Goal: Book appointment/travel/reservation

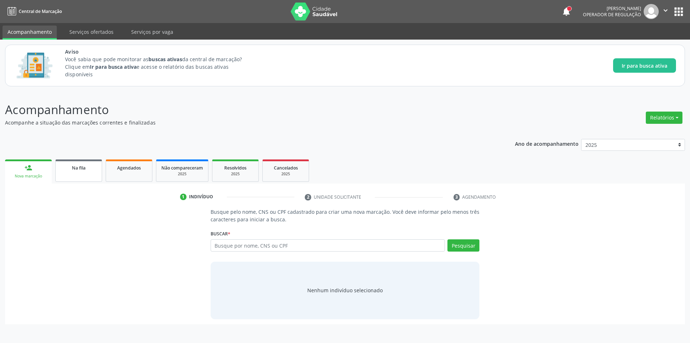
click at [80, 168] on span "Na fila" at bounding box center [79, 168] width 14 height 6
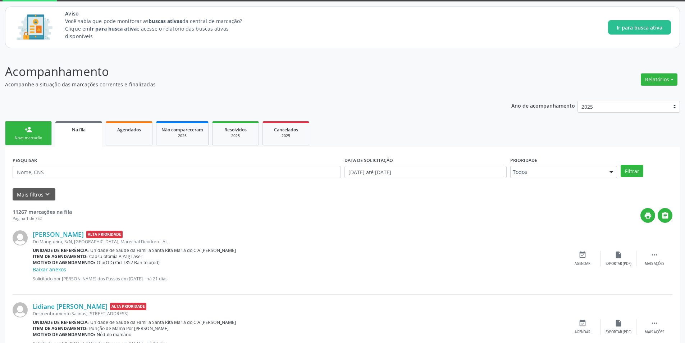
scroll to position [36, 0]
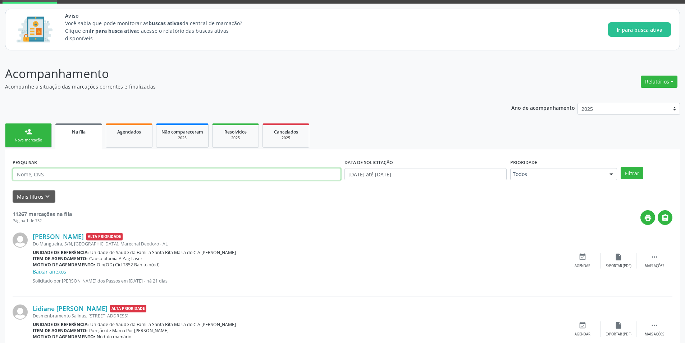
click at [113, 172] on input "text" at bounding box center [177, 174] width 328 height 12
click at [635, 175] on button "Filtrar" at bounding box center [632, 173] width 23 height 12
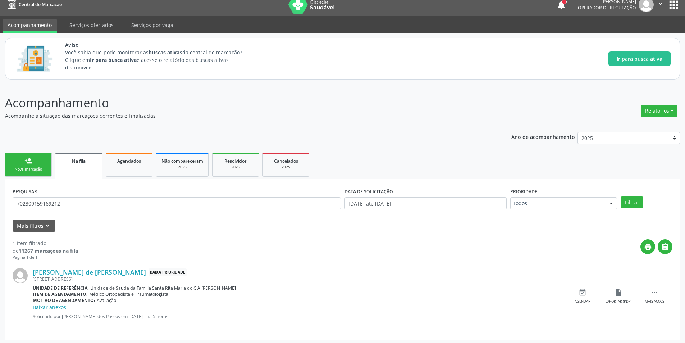
scroll to position [9, 0]
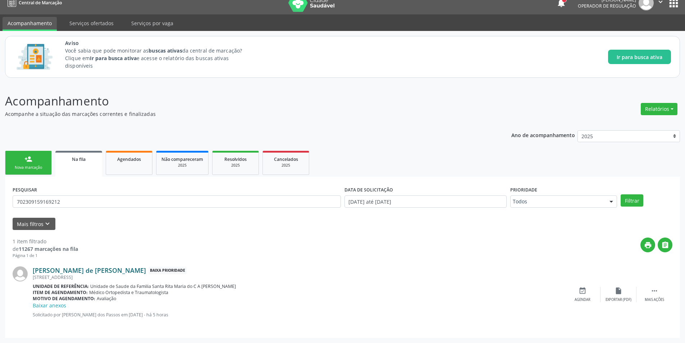
click at [132, 269] on link "[PERSON_NAME] de [PERSON_NAME]" at bounding box center [89, 270] width 113 height 8
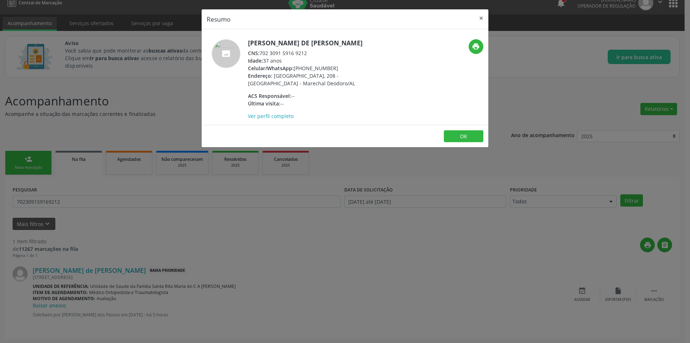
click at [376, 239] on div "Resumo × [PERSON_NAME] de [PERSON_NAME] CNS: 702 3091 5916 9212 Idade: 37 anos …" at bounding box center [345, 171] width 690 height 343
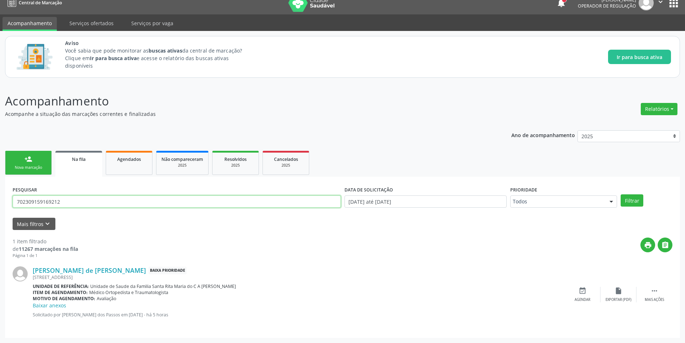
click at [32, 198] on input "702309159169212" at bounding box center [177, 201] width 328 height 12
click at [33, 198] on input "702309159169212" at bounding box center [177, 201] width 328 height 12
click at [74, 163] on link "Na fila" at bounding box center [78, 164] width 47 height 26
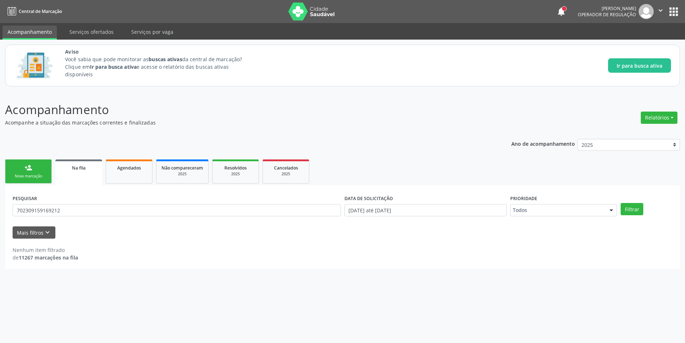
scroll to position [0, 0]
click at [72, 213] on input "702309159169212" at bounding box center [178, 210] width 331 height 12
type input "7"
type input "708103513520831"
click at [638, 212] on button "Filtrar" at bounding box center [637, 209] width 23 height 12
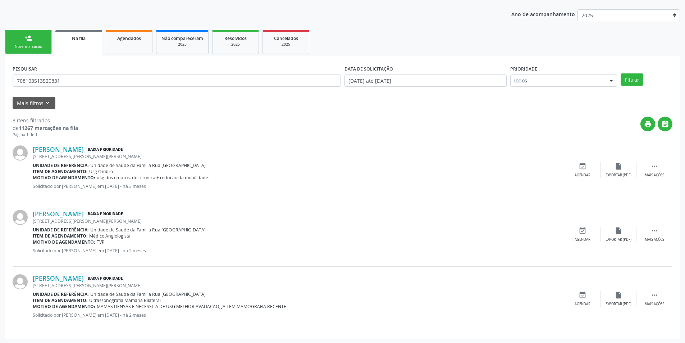
scroll to position [130, 0]
click at [82, 279] on link "[PERSON_NAME]" at bounding box center [58, 277] width 51 height 8
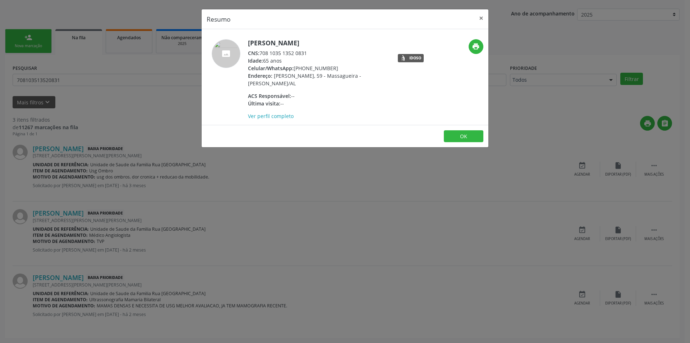
click at [297, 256] on div "Resumo × [PERSON_NAME] CNS: 708 1035 1352 0831 Idade: 65 anos Celular/WhatsApp:…" at bounding box center [345, 171] width 690 height 343
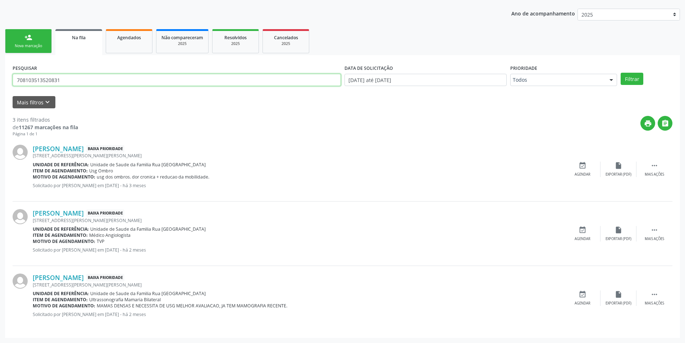
click at [44, 81] on input "708103513520831" at bounding box center [177, 80] width 328 height 12
click at [590, 303] on div "Agendar" at bounding box center [583, 303] width 16 height 5
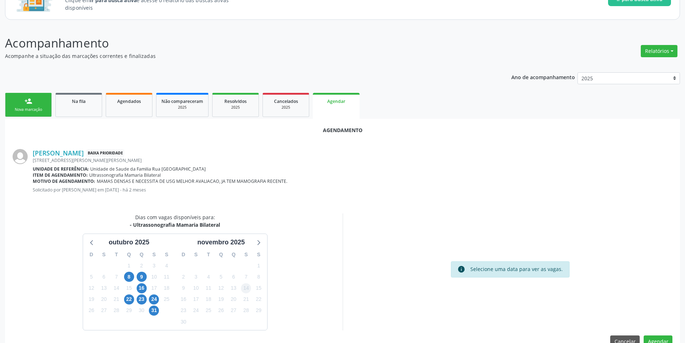
scroll to position [83, 0]
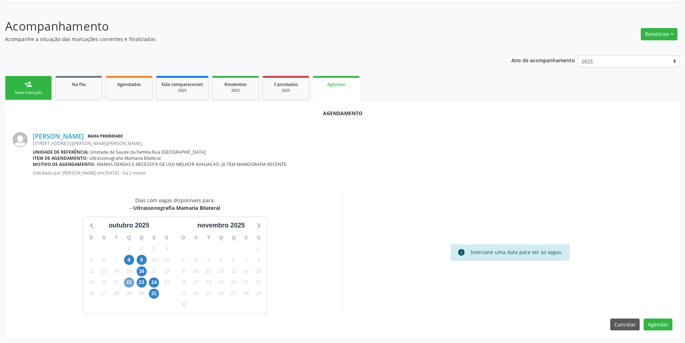
click at [132, 282] on span "22" at bounding box center [129, 282] width 10 height 10
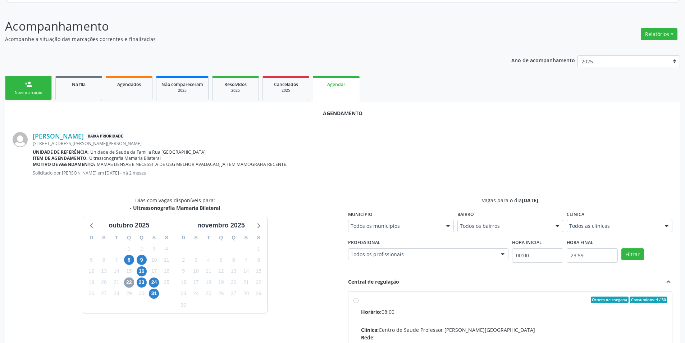
scroll to position [113, 0]
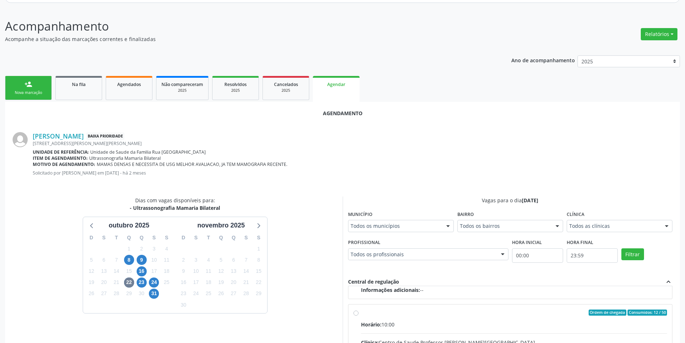
click at [354, 311] on input "Ordem de chegada Consumidos: 12 / 50 Horário: 10:00 Clínica: Centro de Saude Pr…" at bounding box center [355, 312] width 5 height 6
radio input "true"
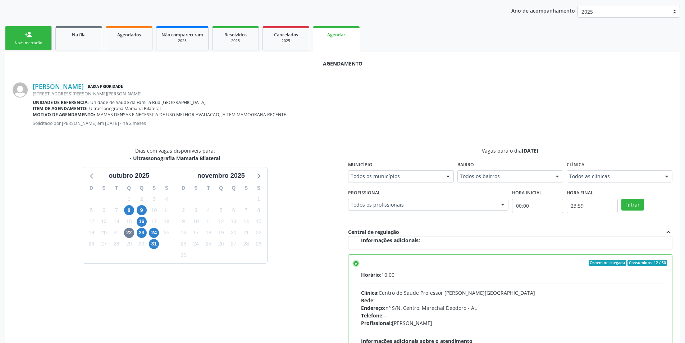
scroll to position [200, 0]
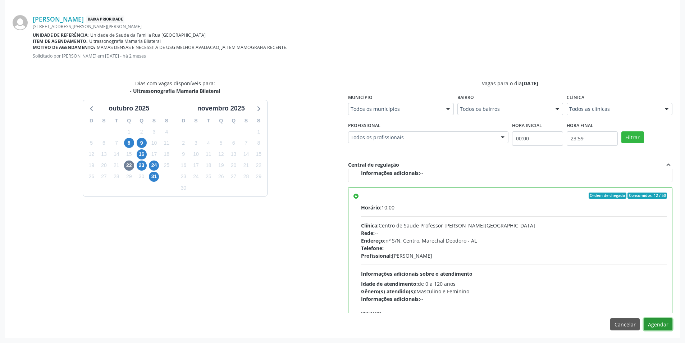
click at [659, 323] on button "Agendar" at bounding box center [658, 324] width 29 height 12
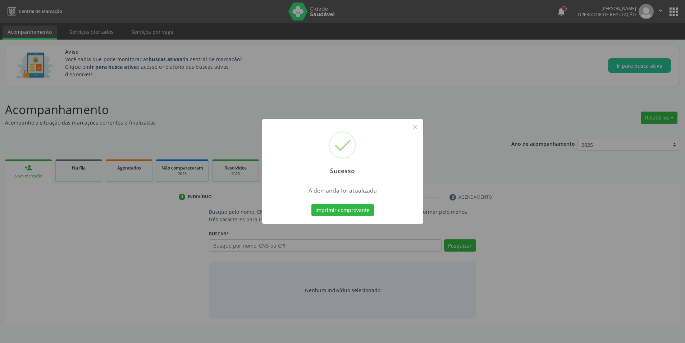
scroll to position [0, 0]
click at [416, 128] on button "×" at bounding box center [418, 127] width 12 height 12
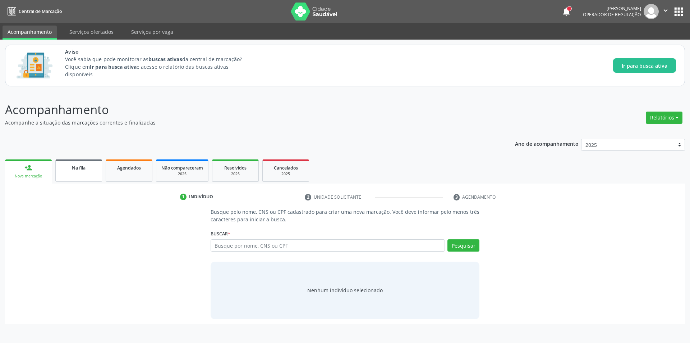
click at [82, 179] on link "Na fila" at bounding box center [78, 170] width 47 height 22
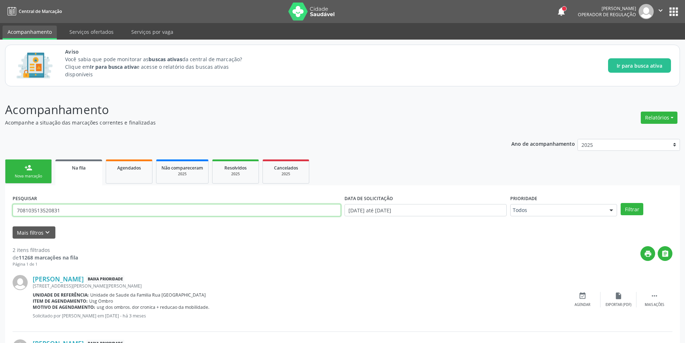
click at [75, 213] on input "708103513520831" at bounding box center [177, 210] width 328 height 12
type input "7"
paste input "702309159169212"
type input "702309159169212"
click at [625, 211] on button "Filtrar" at bounding box center [632, 209] width 23 height 12
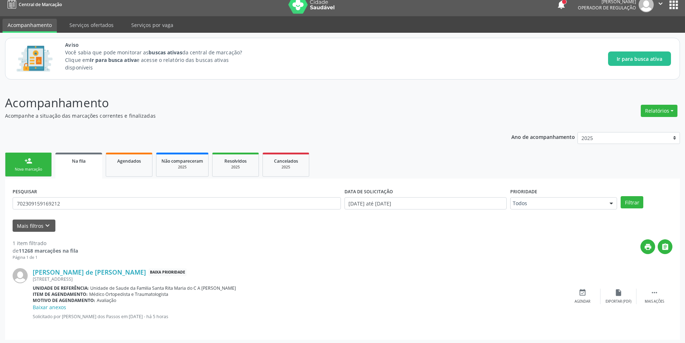
scroll to position [9, 0]
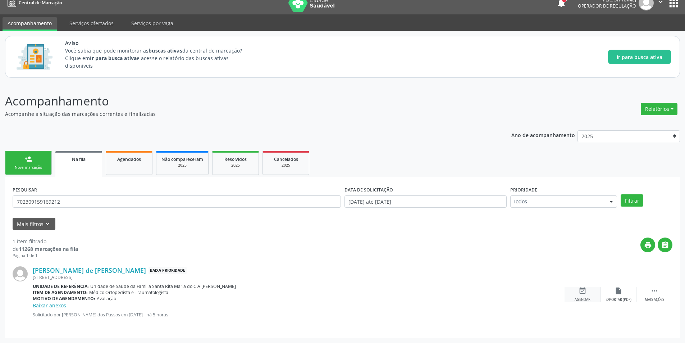
click at [589, 298] on div "Agendar" at bounding box center [583, 299] width 16 height 5
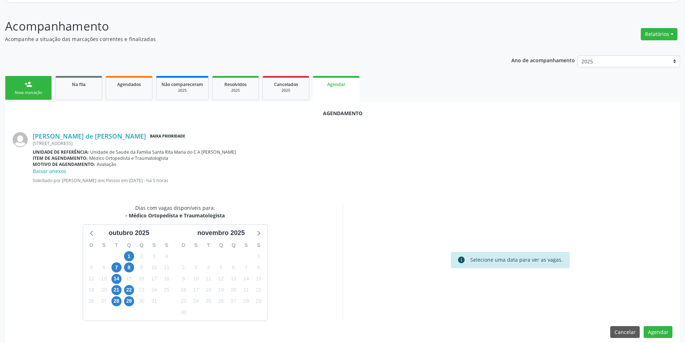
scroll to position [91, 0]
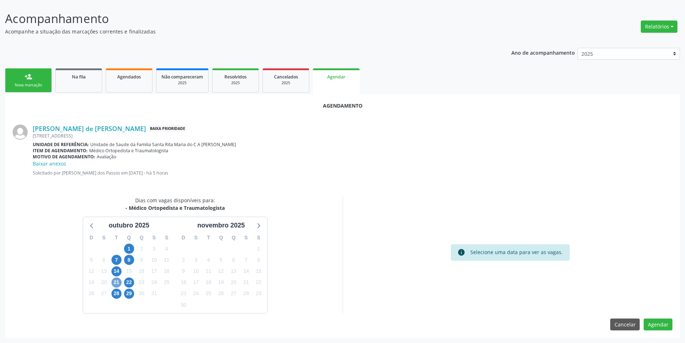
click at [116, 282] on span "21" at bounding box center [116, 282] width 10 height 10
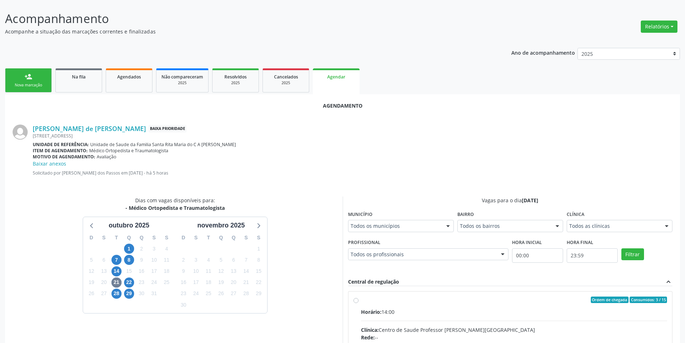
radio input "true"
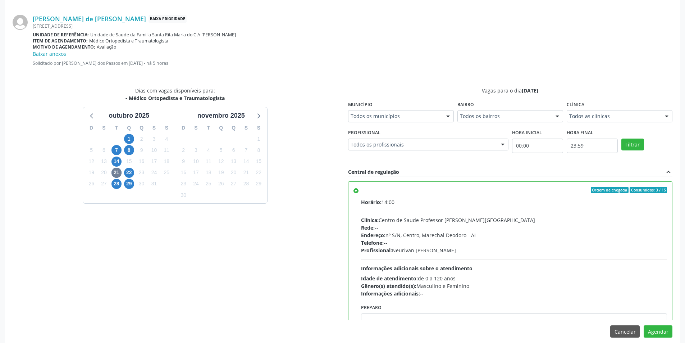
scroll to position [208, 0]
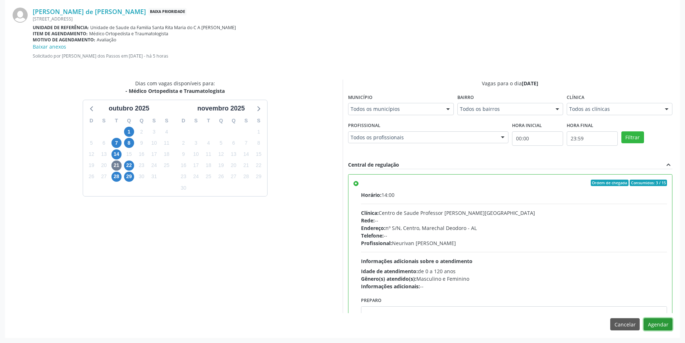
click at [656, 328] on button "Agendar" at bounding box center [658, 324] width 29 height 12
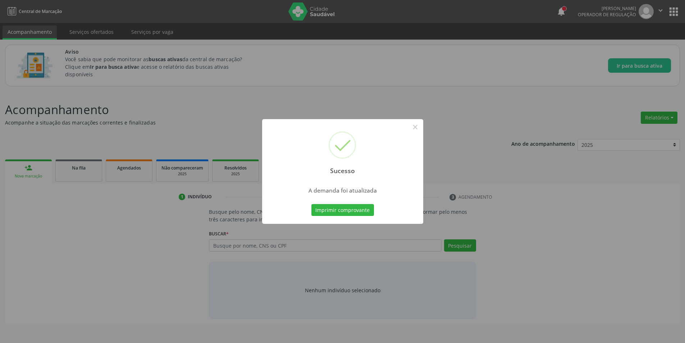
scroll to position [0, 0]
click at [420, 127] on button "×" at bounding box center [418, 127] width 12 height 12
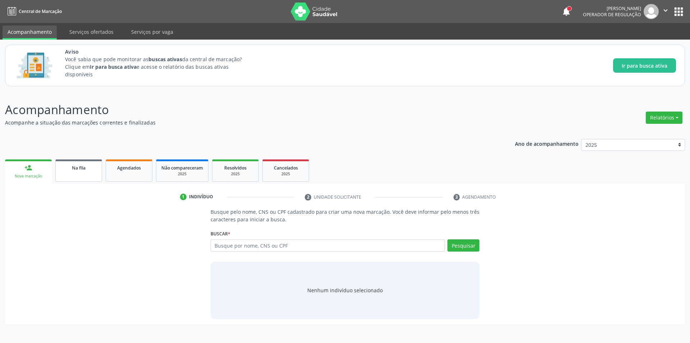
click at [93, 164] on div "Na fila" at bounding box center [79, 168] width 36 height 8
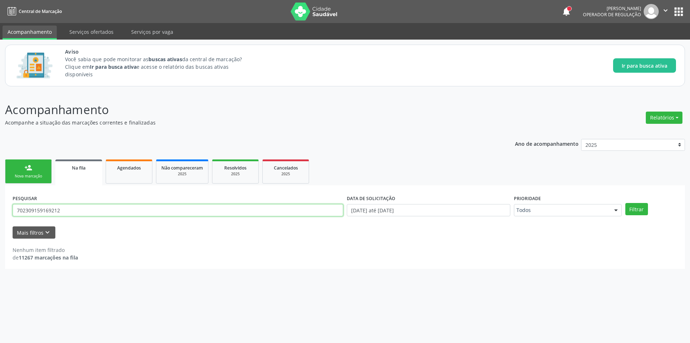
click at [71, 213] on input "702309159169212" at bounding box center [178, 210] width 331 height 12
type input "7"
type input "898004670273835"
click at [643, 213] on button "Filtrar" at bounding box center [637, 209] width 23 height 12
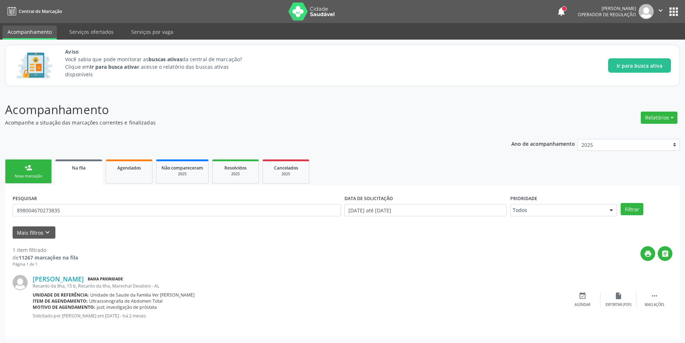
scroll to position [1, 0]
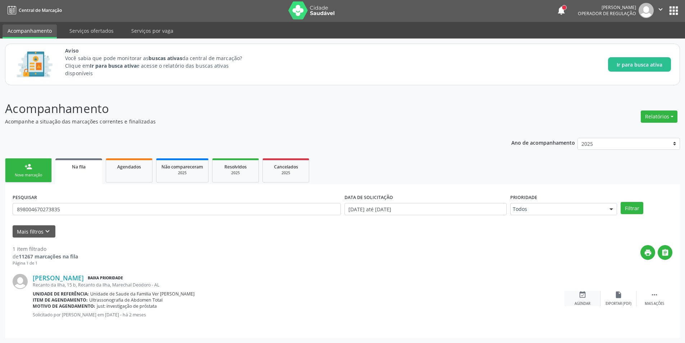
click at [583, 300] on div "event_available Agendar" at bounding box center [583, 298] width 36 height 15
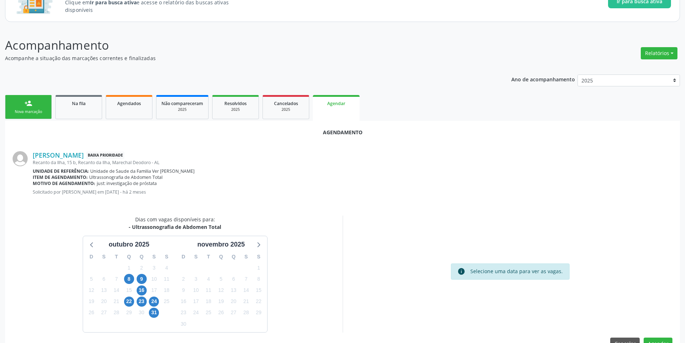
scroll to position [67, 0]
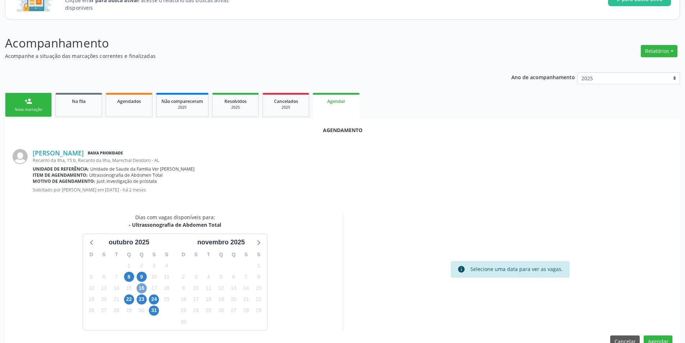
click at [140, 288] on span "16" at bounding box center [142, 288] width 10 height 10
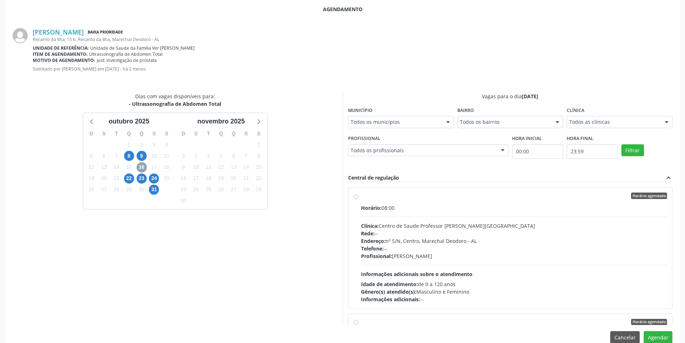
scroll to position [200, 0]
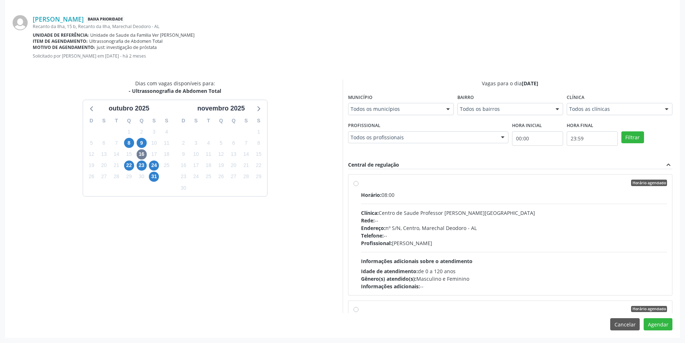
click at [357, 179] on div "Horário agendado Horário: 08:00 Clínica: Centro de Saude Professor [PERSON_NAME…" at bounding box center [510, 234] width 314 height 110
radio input "true"
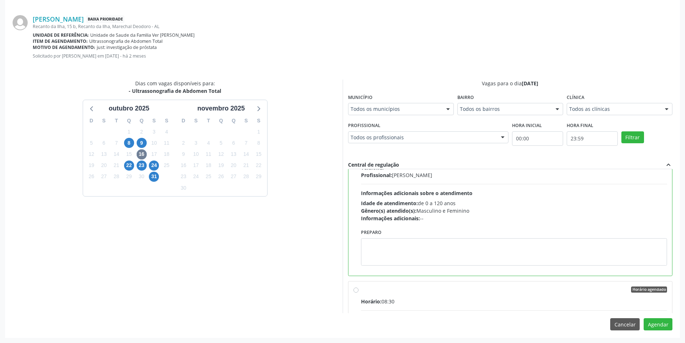
scroll to position [72, 0]
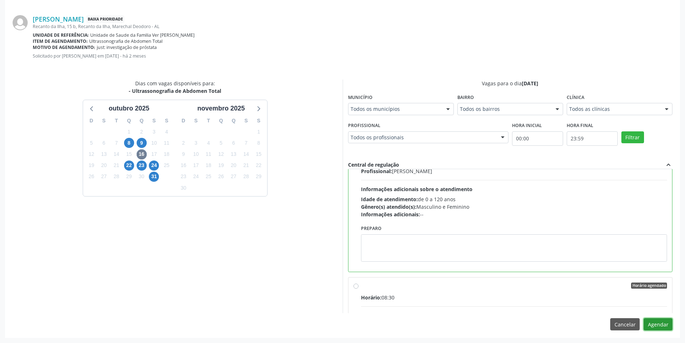
click at [660, 326] on button "Agendar" at bounding box center [658, 324] width 29 height 12
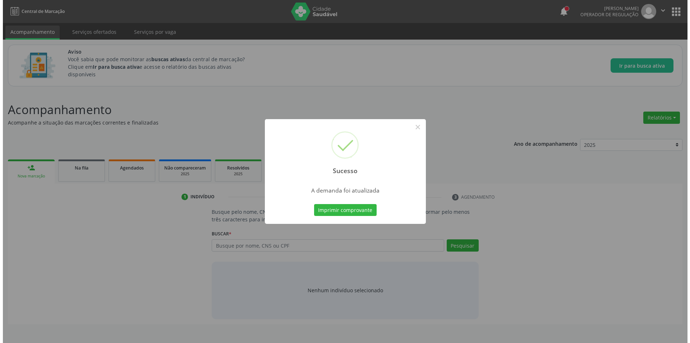
scroll to position [0, 0]
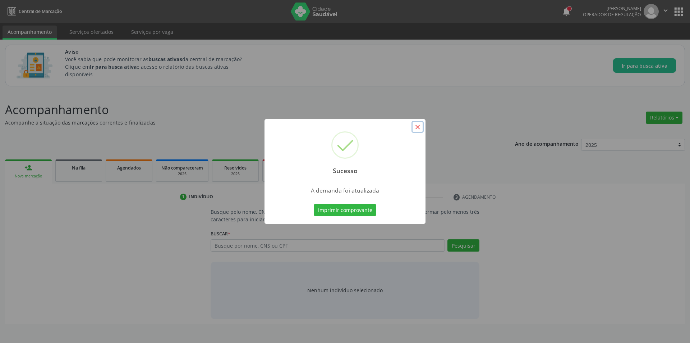
click at [420, 126] on button "×" at bounding box center [418, 127] width 12 height 12
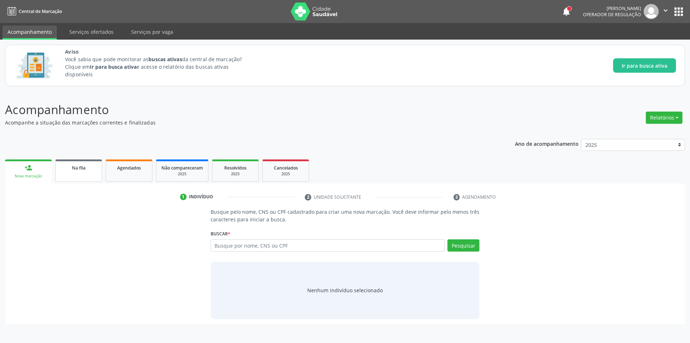
click at [89, 166] on div "Na fila" at bounding box center [79, 168] width 36 height 8
